Goal: Register for event/course

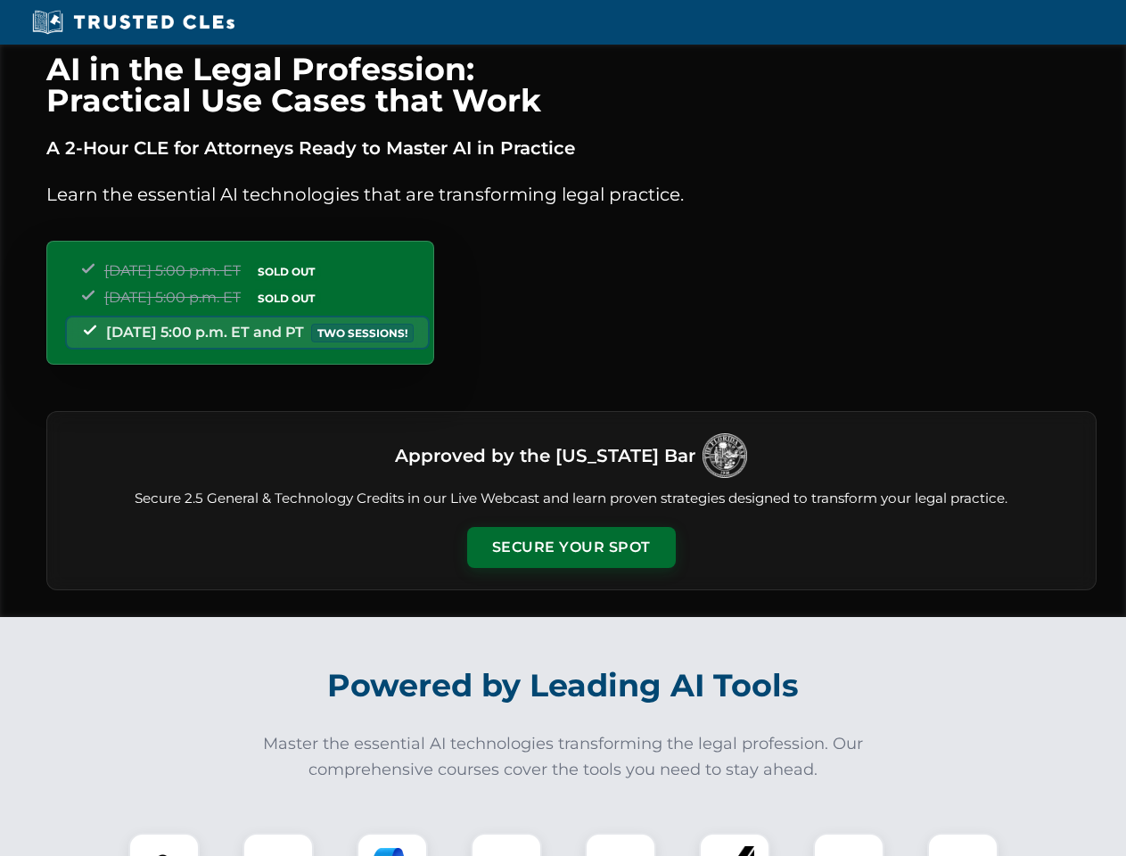
click at [571, 548] on button "Secure Your Spot" at bounding box center [571, 547] width 209 height 41
click at [164, 844] on img at bounding box center [164, 869] width 52 height 52
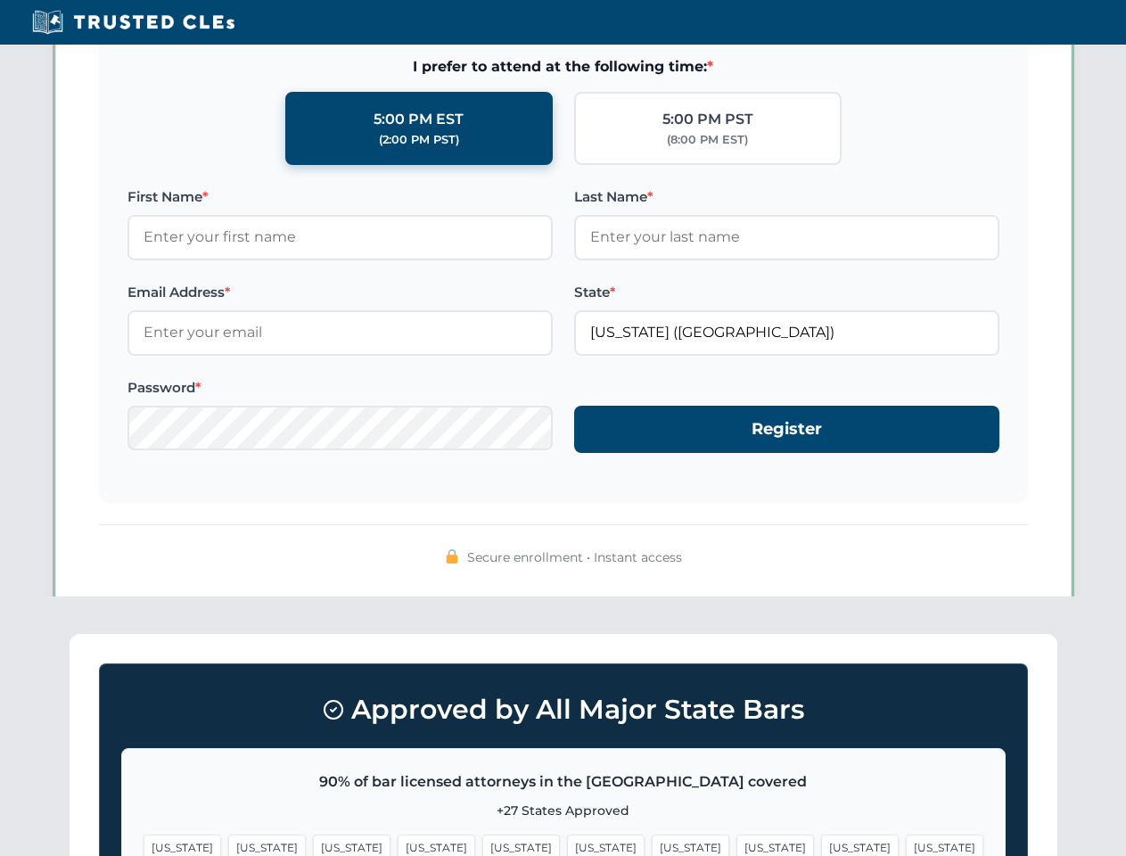
click at [652, 844] on span "[US_STATE]" at bounding box center [691, 848] width 78 height 26
click at [821, 844] on span "[US_STATE]" at bounding box center [860, 848] width 78 height 26
